Goal: Browse casually

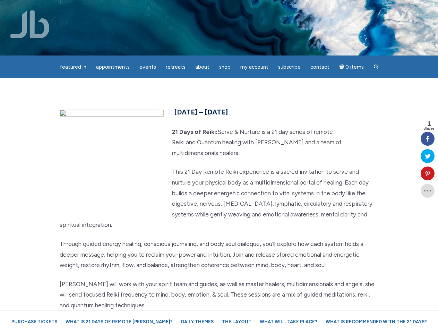
click at [219, 166] on p "This 21 Day Remote Reiki experience is a sacred invitation to serve and nurture…" at bounding box center [219, 198] width 319 height 64
click at [113, 67] on span "Appointments" at bounding box center [113, 67] width 34 height 6
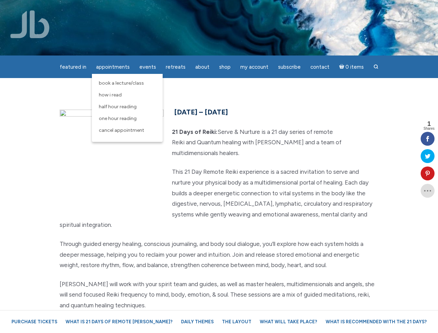
click at [148, 67] on span "Events" at bounding box center [147, 67] width 17 height 6
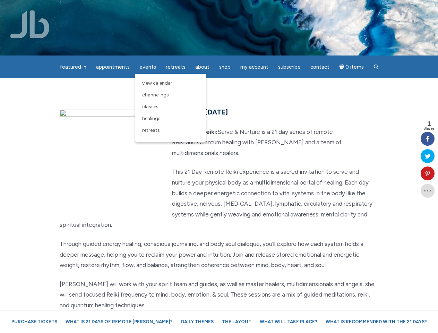
click at [202, 67] on span "About" at bounding box center [202, 67] width 14 height 6
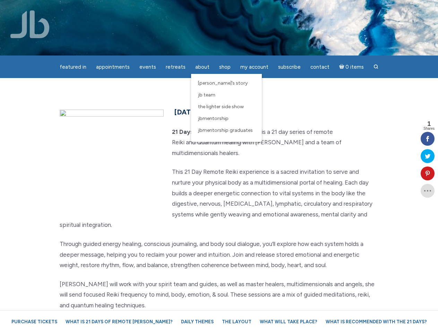
click at [254, 67] on span "My Account" at bounding box center [254, 67] width 28 height 6
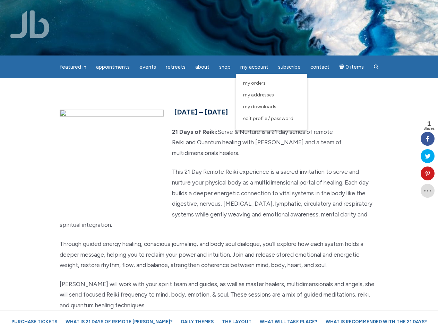
click at [428, 173] on icon at bounding box center [428, 174] width 14 height 6
